Goal: Obtain resource: Obtain resource

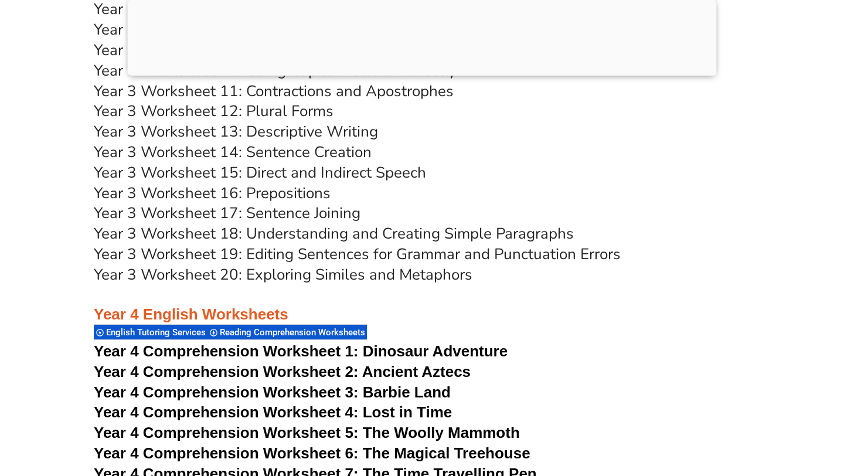
scroll to position [4586, 0]
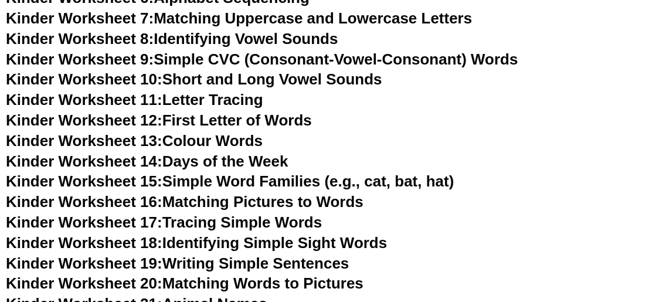
click at [106, 260] on span "Kinder Worksheet 19:" at bounding box center [84, 263] width 156 height 18
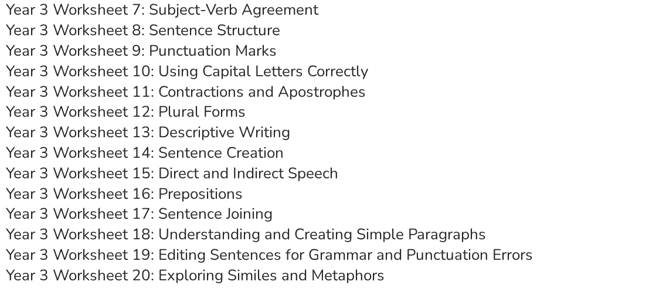
scroll to position [4459, 0]
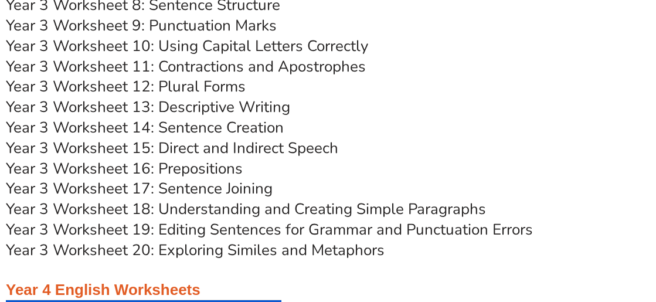
click at [118, 144] on link "Year 3 Worksheet 15: Direct and Indirect Speech" at bounding box center [172, 148] width 332 height 21
click at [224, 233] on link "Year 3 Worksheet 19: Editing Sentences for Grammar and Punctuation Errors" at bounding box center [269, 229] width 527 height 21
click at [220, 129] on link "Year 3 Worksheet 14: Sentence Creation" at bounding box center [145, 127] width 278 height 21
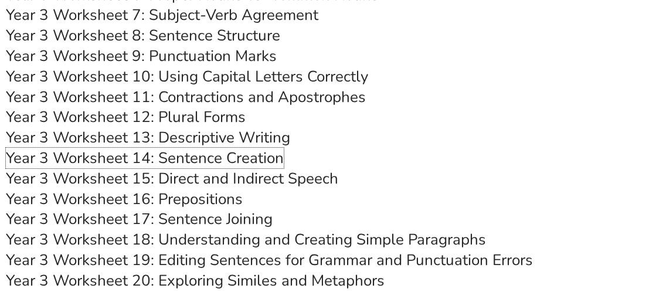
scroll to position [4418, 0]
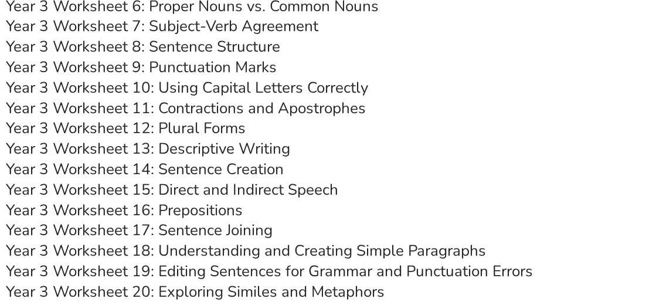
click at [203, 145] on link "Year 3 Worksheet 13: Descriptive Writing" at bounding box center [148, 148] width 284 height 21
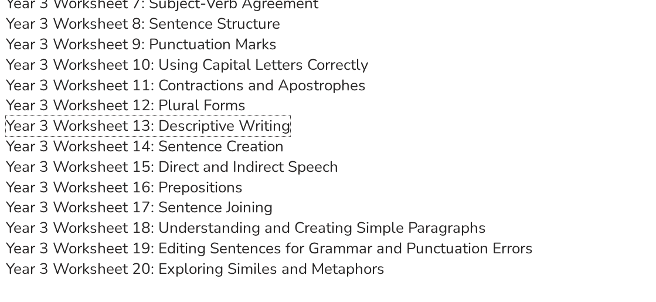
scroll to position [4380, 0]
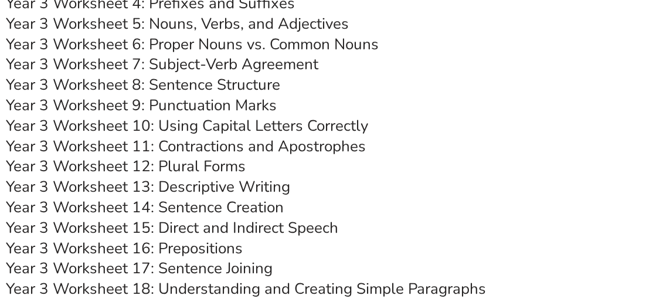
click at [236, 147] on link "Year 3 Worksheet 11: Contractions and Apostrophes" at bounding box center [186, 146] width 360 height 21
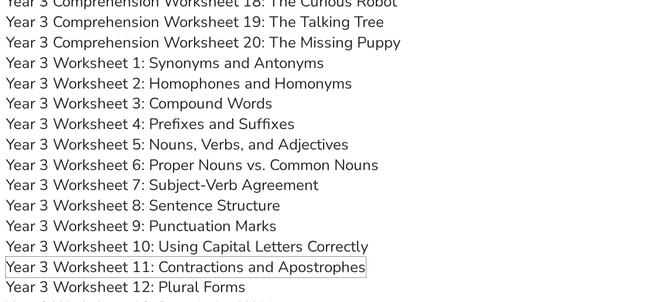
scroll to position [4251, 0]
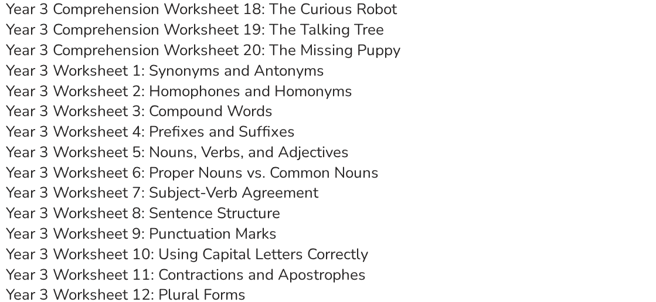
click at [255, 153] on link "Year 3 Worksheet 5: Nouns, Verbs, and Adjectives" at bounding box center [177, 152] width 343 height 21
click at [219, 206] on link "Year 3 Worksheet 8: Sentence Structure" at bounding box center [143, 213] width 274 height 21
